Goal: Task Accomplishment & Management: Manage account settings

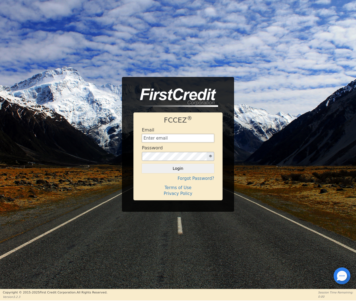
type input "[EMAIL_ADDRESS][DOMAIN_NAME]"
click at [189, 171] on button "Login" at bounding box center [178, 169] width 72 height 10
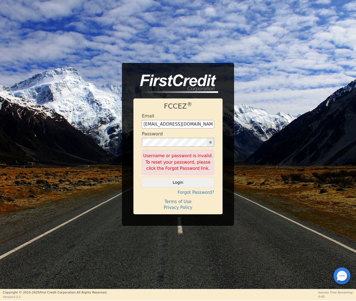
click at [212, 143] on button "button" at bounding box center [210, 142] width 8 height 9
click at [177, 180] on button "Login" at bounding box center [178, 183] width 72 height 10
click at [141, 140] on div "FCCEZ ® Email [EMAIL_ADDRESS][DOMAIN_NAME] Password Username or password is inv…" at bounding box center [177, 157] width 89 height 116
click at [183, 182] on button "Login" at bounding box center [178, 183] width 72 height 10
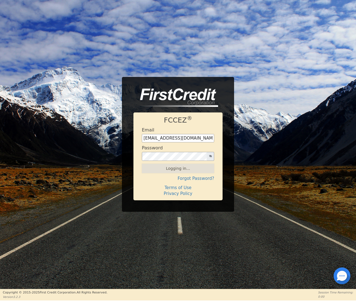
scroll to position [0, 0]
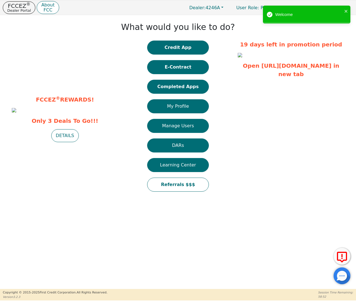
click at [174, 89] on button "Completed Apps" at bounding box center [178, 87] width 62 height 14
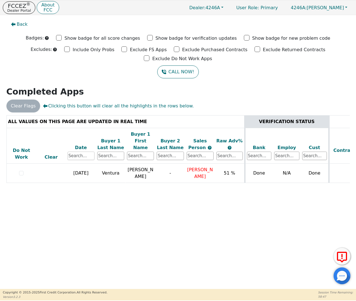
click at [88, 152] on input "text" at bounding box center [81, 156] width 27 height 8
drag, startPoint x: 81, startPoint y: 149, endPoint x: 84, endPoint y: 145, distance: 5.3
click at [81, 152] on input "text" at bounding box center [81, 156] width 27 height 8
click at [82, 145] on div "Date" at bounding box center [81, 148] width 27 height 7
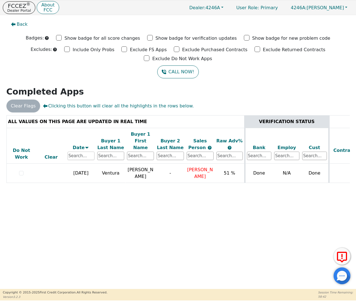
click at [90, 152] on input "text" at bounding box center [81, 156] width 27 height 8
type input "a"
type input "1"
type input "[DATE]"
drag, startPoint x: 90, startPoint y: 148, endPoint x: 49, endPoint y: 147, distance: 40.9
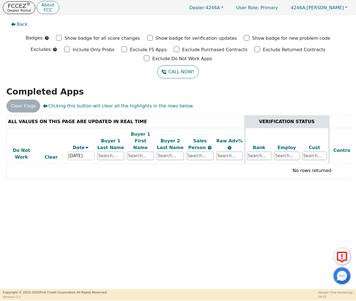
click at [45, 147] on tr "Do Not Work Clear Date [DATE] Buyer 1 Last Name Buyer 1 First Name Buyer 2 Last…" at bounding box center [311, 146] width 611 height 36
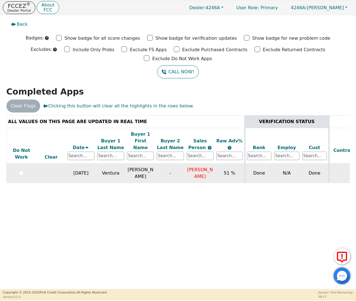
scroll to position [0, 3]
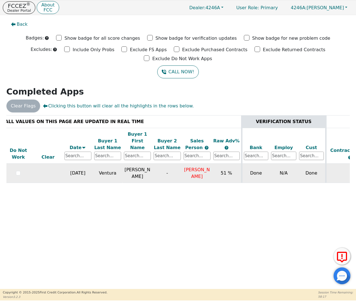
click at [205, 170] on span "[PERSON_NAME]" at bounding box center [197, 173] width 26 height 12
drag, startPoint x: 205, startPoint y: 169, endPoint x: 187, endPoint y: 161, distance: 19.5
click at [187, 164] on td "[PERSON_NAME]" at bounding box center [197, 173] width 30 height 19
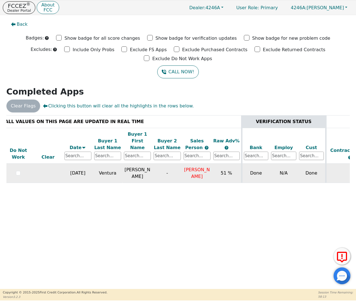
click at [202, 176] on td "[PERSON_NAME]" at bounding box center [197, 173] width 30 height 19
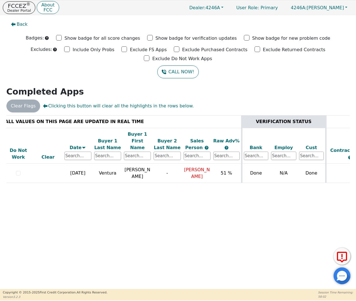
click at [265, 106] on div "Clear Flags Clicking this button will clear all the highlights in the rows belo…" at bounding box center [177, 106] width 347 height 13
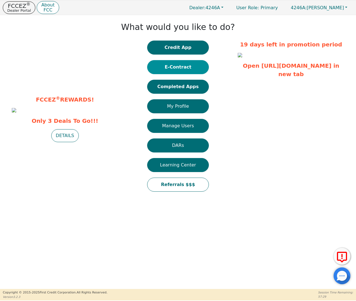
click at [177, 66] on button "E-Contract" at bounding box center [178, 67] width 62 height 14
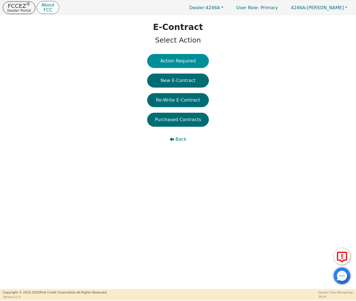
click at [182, 59] on button "Action Required" at bounding box center [178, 61] width 62 height 14
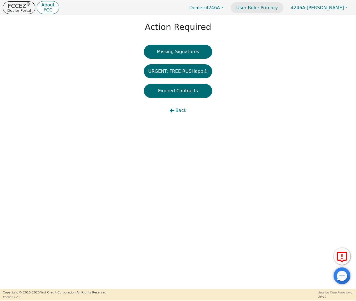
click at [267, 8] on p "User Role : Primary" at bounding box center [257, 7] width 53 height 11
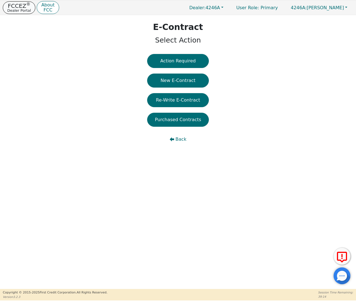
click at [15, 10] on p "Dealer Portal" at bounding box center [19, 11] width 24 height 4
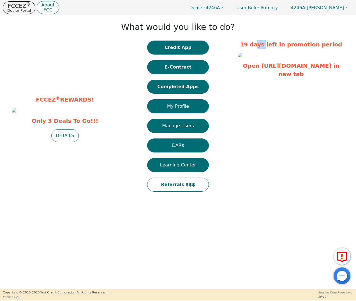
drag, startPoint x: 264, startPoint y: 46, endPoint x: 274, endPoint y: 46, distance: 9.8
click at [274, 46] on p "19 days left in promotion period" at bounding box center [291, 44] width 106 height 8
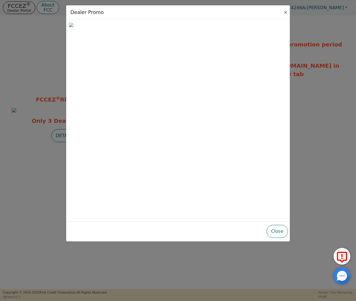
click at [285, 12] on button "Close" at bounding box center [286, 13] width 6 height 6
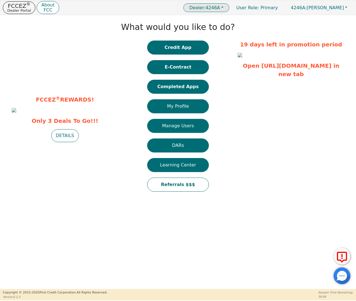
click at [229, 9] on button "Dealer: 4246A" at bounding box center [206, 7] width 46 height 9
click at [256, 21] on div "FCCEZ ® REWARDS! Only 3 Deals To Go!!! DETAILS What would you like to do? Credi…" at bounding box center [178, 107] width 356 height 185
click at [281, 8] on p "User Role : Primary" at bounding box center [257, 7] width 53 height 11
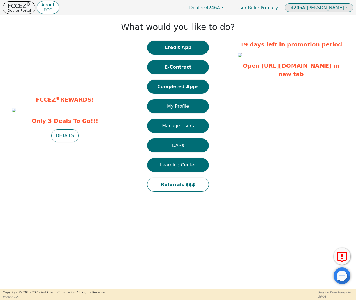
click at [334, 7] on span "4246A: [PERSON_NAME]" at bounding box center [317, 7] width 53 height 5
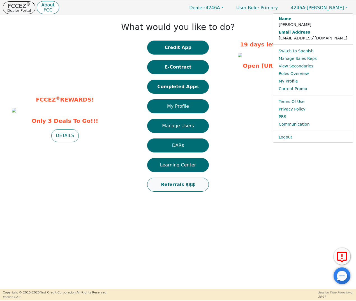
click at [178, 185] on button "Referrals $$$" at bounding box center [178, 185] width 62 height 14
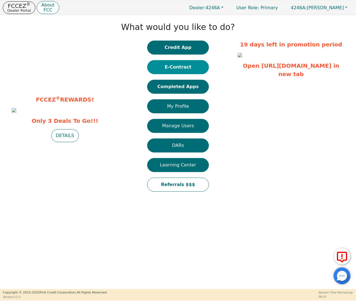
click at [187, 65] on button "E-Contract" at bounding box center [178, 67] width 62 height 14
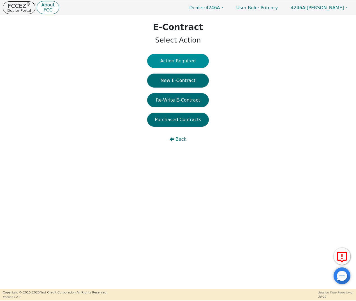
click at [191, 61] on button "Action Required" at bounding box center [178, 61] width 62 height 14
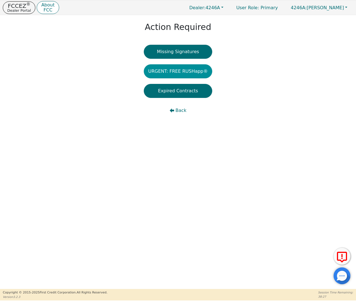
click at [189, 73] on button "URGENT: FREE RUSHapp®" at bounding box center [178, 71] width 69 height 14
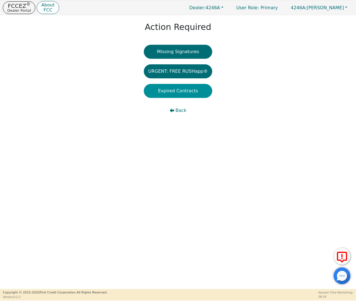
click at [174, 92] on button "Expired Contracts" at bounding box center [178, 91] width 69 height 14
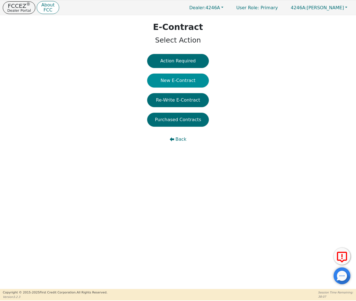
click at [192, 82] on button "New E-Contract" at bounding box center [178, 81] width 62 height 14
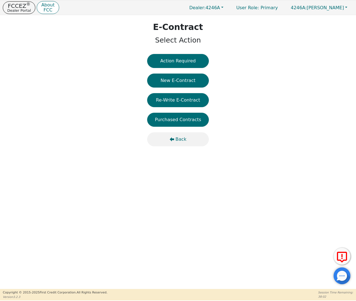
click at [177, 138] on span "Back" at bounding box center [180, 139] width 11 height 7
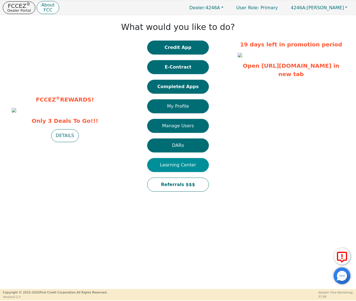
click at [182, 166] on button "Learning Center" at bounding box center [178, 165] width 62 height 14
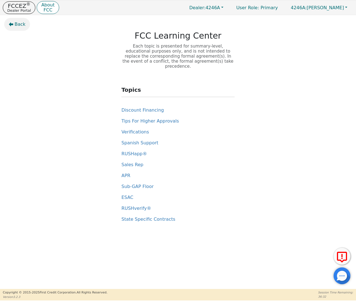
click at [19, 24] on span "Back" at bounding box center [20, 24] width 11 height 7
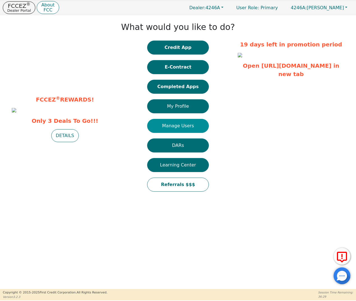
click at [189, 127] on button "Manage Users" at bounding box center [178, 126] width 62 height 14
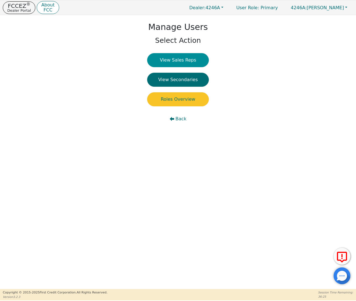
click at [186, 59] on button "View Sales Reps" at bounding box center [178, 60] width 62 height 14
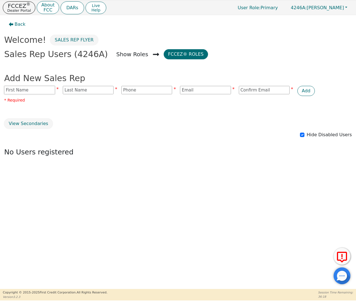
click at [52, 91] on input "text" at bounding box center [29, 90] width 51 height 8
click at [38, 89] on input "text" at bounding box center [29, 90] width 51 height 8
click at [40, 90] on input "text" at bounding box center [29, 90] width 51 height 8
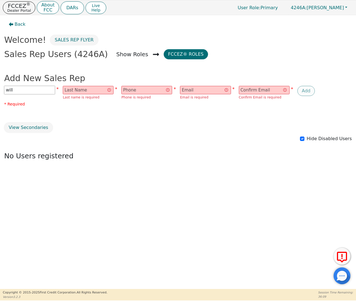
drag, startPoint x: 30, startPoint y: 89, endPoint x: 1, endPoint y: 89, distance: 28.9
click at [1, 89] on div "Back Welcome! Sales Rep Flyer Sales Rep Users (4246A) Show Roles FCCEZ® Roles A…" at bounding box center [178, 122] width 356 height 214
click at [94, 119] on div "Back Welcome! Sales Rep Flyer Sales Rep Users (4246A) Show Roles FCCEZ® Roles A…" at bounding box center [178, 122] width 356 height 214
drag, startPoint x: 19, startPoint y: 89, endPoint x: 12, endPoint y: 89, distance: 6.7
click at [12, 89] on input "will" at bounding box center [29, 90] width 51 height 8
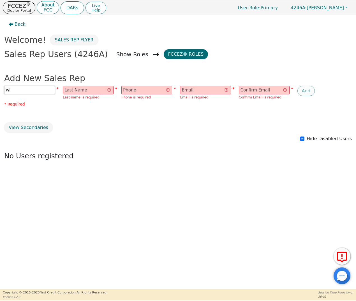
type input "w"
click at [61, 111] on div "Back Welcome! Sales Rep Flyer Sales Rep Users (4246A) Show Roles FCCEZ® Roles A…" at bounding box center [178, 122] width 356 height 214
drag, startPoint x: 123, startPoint y: 52, endPoint x: 114, endPoint y: 54, distance: 8.6
click at [123, 52] on span "Show Roles" at bounding box center [132, 54] width 32 height 8
click at [65, 54] on h2 "Sales Rep Users (4246A)" at bounding box center [56, 54] width 104 height 10
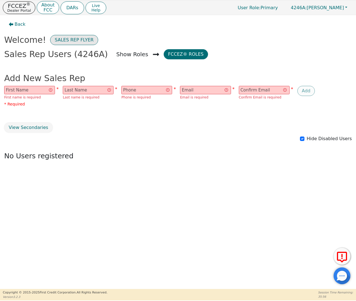
click at [76, 39] on button "Sales Rep Flyer" at bounding box center [74, 40] width 48 height 10
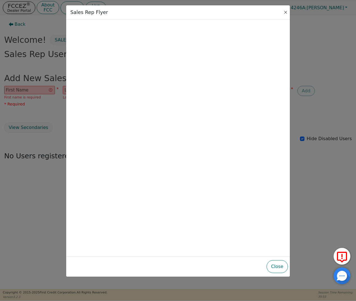
click at [287, 10] on button "Close" at bounding box center [286, 13] width 6 height 6
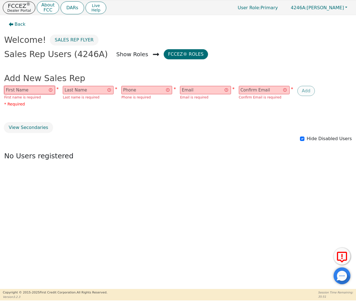
click at [41, 91] on input "text" at bounding box center [29, 90] width 51 height 8
type input "[PERSON_NAME]"
type input "3236044702"
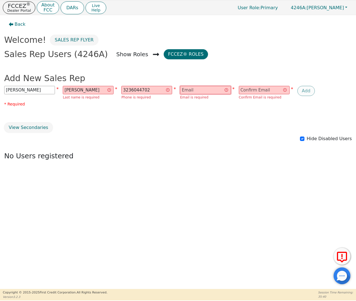
type input "[EMAIL_ADDRESS][DOMAIN_NAME]"
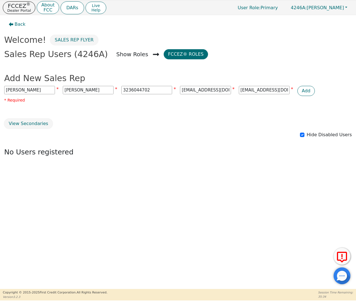
drag, startPoint x: 30, startPoint y: 88, endPoint x: -5, endPoint y: 89, distance: 34.8
click at [0, 89] on html "FCCEZ ® Dealer Portal About FCC DARs Live Help User Role : Primary 4246A: [PERS…" at bounding box center [178, 150] width 356 height 301
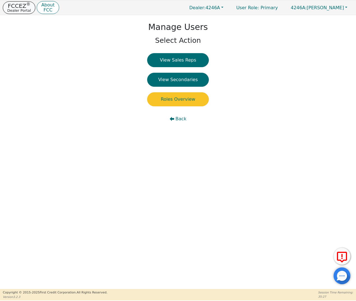
click at [22, 11] on p "Dealer Portal" at bounding box center [19, 11] width 24 height 4
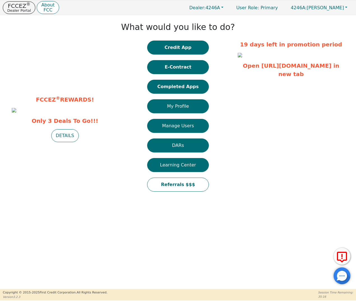
drag, startPoint x: 261, startPoint y: 9, endPoint x: 316, endPoint y: 17, distance: 55.2
click at [261, 15] on div "FCCEZ ® Dealer Portal About FCC Dealer: 4246A User Role : Primary 4246A: [PERSO…" at bounding box center [178, 150] width 356 height 301
click at [347, 8] on button "4246A: [PERSON_NAME]" at bounding box center [319, 7] width 68 height 9
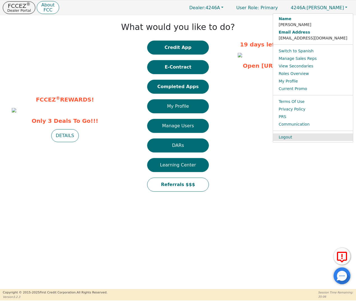
drag, startPoint x: 307, startPoint y: 136, endPoint x: 309, endPoint y: 133, distance: 3.8
click at [307, 136] on link "Logout" at bounding box center [313, 138] width 80 height 8
